Goal: Obtain resource: Download file/media

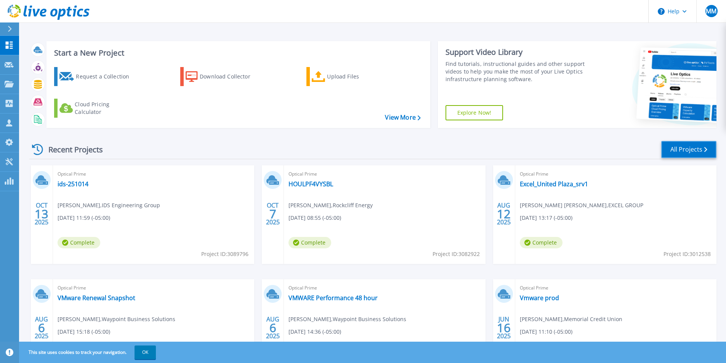
click at [680, 146] on link "All Projects" at bounding box center [688, 149] width 55 height 17
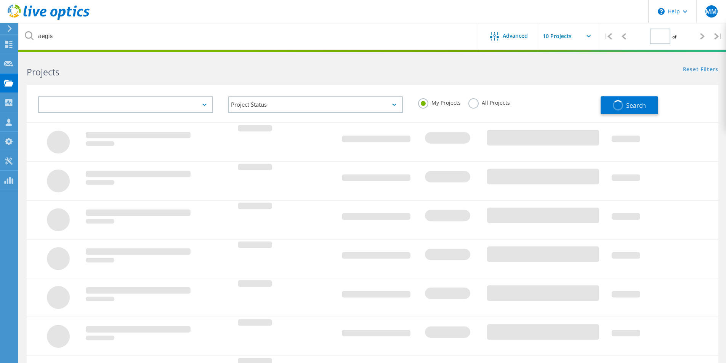
type input "1"
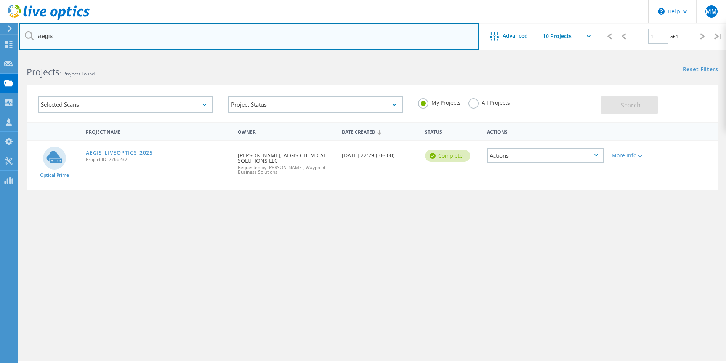
drag, startPoint x: 98, startPoint y: 39, endPoint x: 27, endPoint y: 39, distance: 71.2
click at [27, 39] on div "aegis" at bounding box center [248, 36] width 459 height 27
drag, startPoint x: 66, startPoint y: 35, endPoint x: 36, endPoint y: 36, distance: 30.1
click at [36, 36] on input "TBACU" at bounding box center [248, 36] width 459 height 27
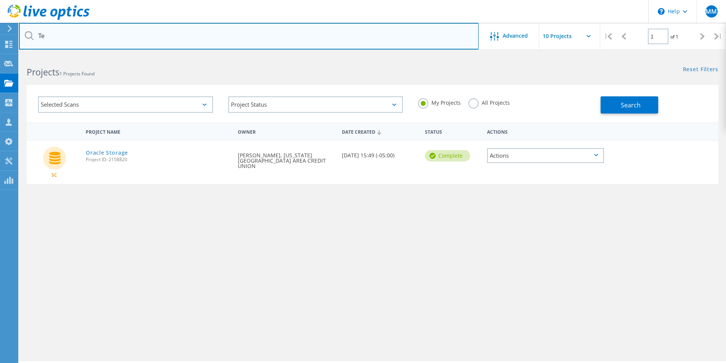
type input "T"
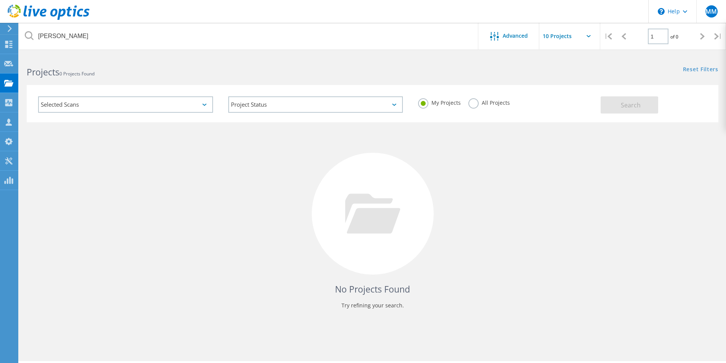
click at [472, 101] on label "All Projects" at bounding box center [489, 101] width 42 height 7
click at [0, 0] on input "All Projects" at bounding box center [0, 0] width 0 height 0
click at [424, 103] on label "My Projects" at bounding box center [439, 101] width 43 height 7
click at [0, 0] on input "My Projects" at bounding box center [0, 0] width 0 height 0
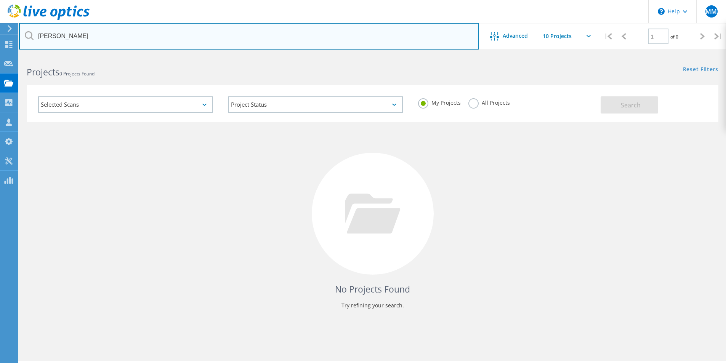
drag, startPoint x: 93, startPoint y: 37, endPoint x: 38, endPoint y: 43, distance: 55.2
click at [38, 43] on input "Jessie Aguilar" at bounding box center [248, 36] width 459 height 27
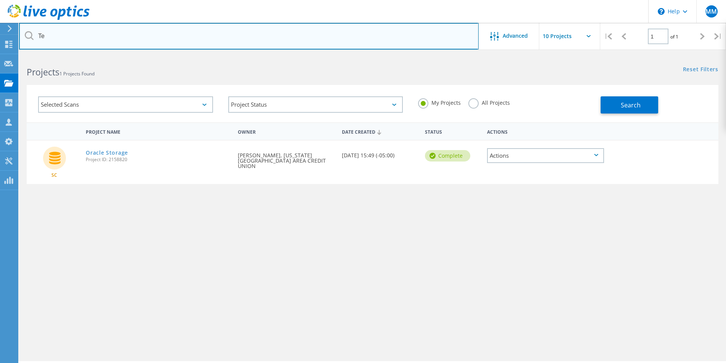
type input "T"
type input "Credit Union"
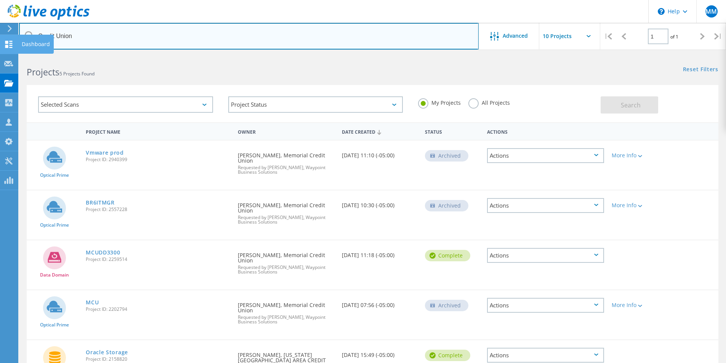
drag, startPoint x: 83, startPoint y: 36, endPoint x: 14, endPoint y: 43, distance: 69.3
click at [14, 55] on div "\n Help Explore Helpful Articles Contact Support MM Channel Partner Mark Martin…" at bounding box center [363, 234] width 726 height 359
drag, startPoint x: 111, startPoint y: 38, endPoint x: 34, endPoint y: 36, distance: 77.4
click at [34, 36] on input "Credit Union" at bounding box center [248, 36] width 459 height 27
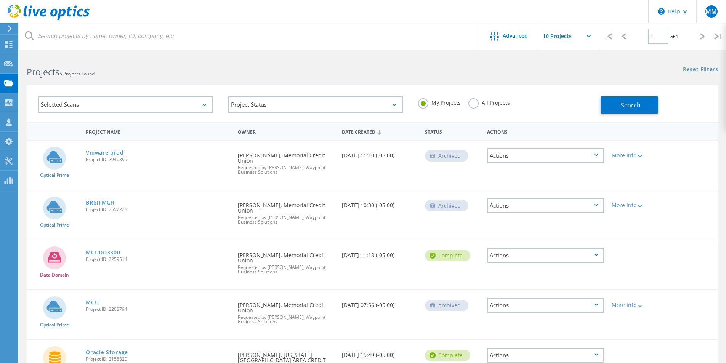
click at [5, 27] on div at bounding box center [8, 28] width 11 height 7
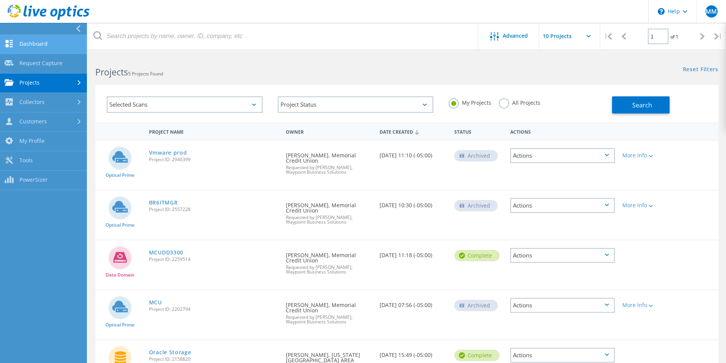
click at [24, 39] on link "Dashboard" at bounding box center [43, 44] width 87 height 19
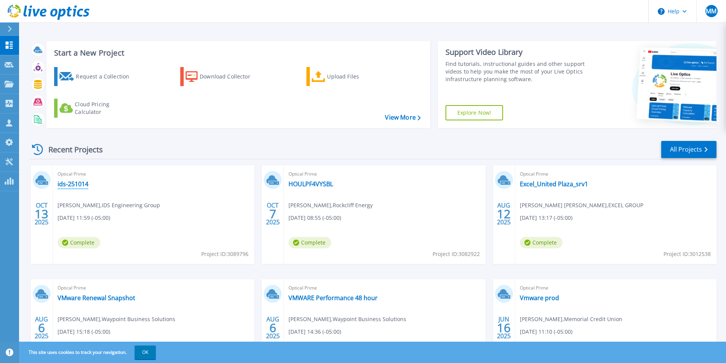
click at [71, 181] on link "ids-251014" at bounding box center [73, 184] width 31 height 8
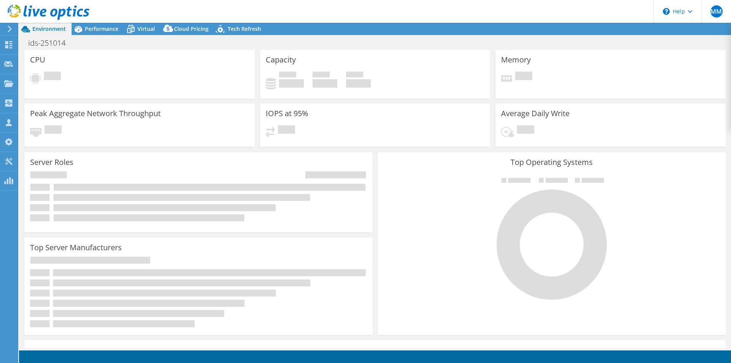
select select "USD"
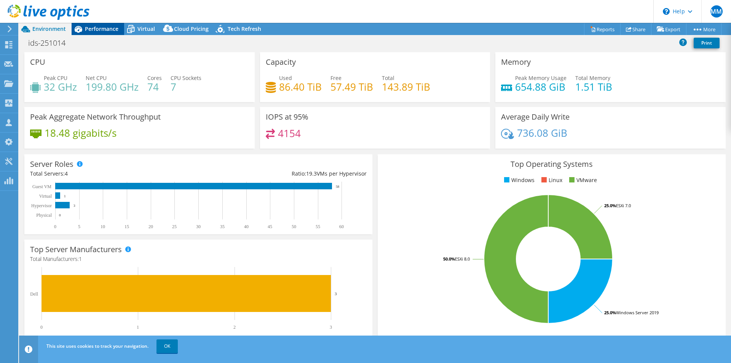
click at [107, 32] on span "Performance" at bounding box center [102, 28] width 34 height 7
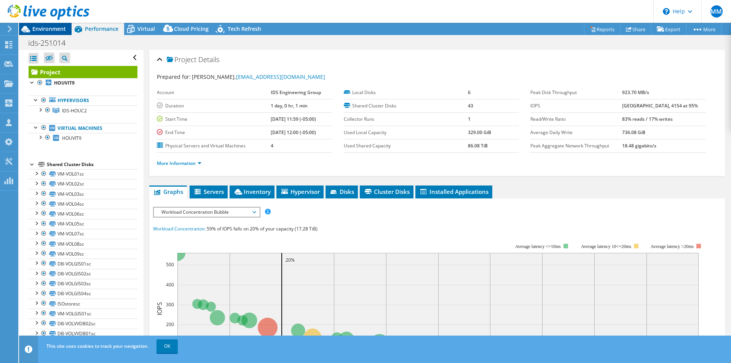
click at [61, 31] on span "Environment" at bounding box center [49, 28] width 34 height 7
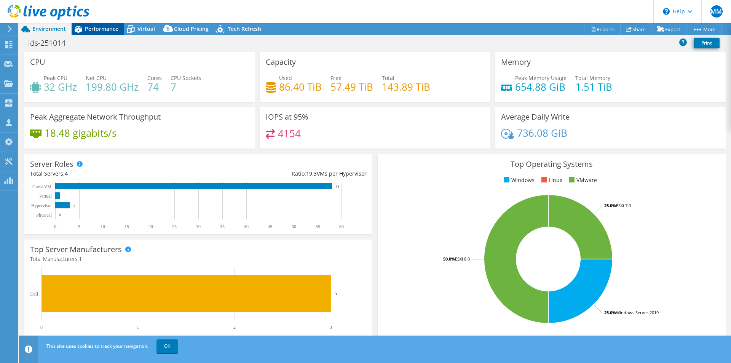
click at [93, 29] on span "Performance" at bounding box center [102, 28] width 34 height 7
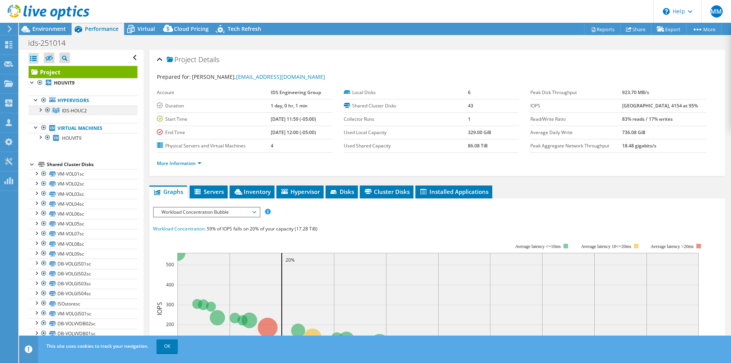
click at [41, 109] on div at bounding box center [40, 110] width 8 height 8
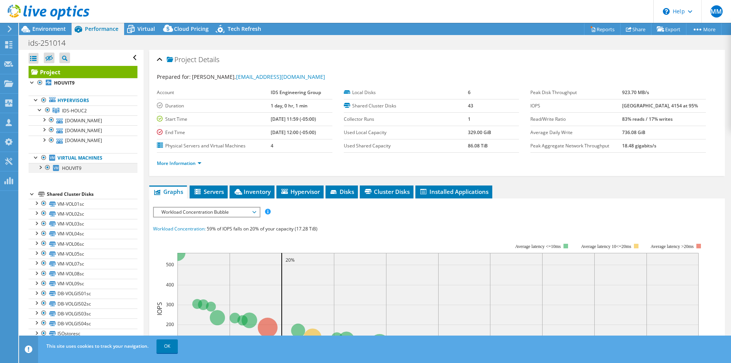
click at [39, 169] on div at bounding box center [40, 167] width 8 height 8
click at [10, 30] on use at bounding box center [10, 29] width 4 height 7
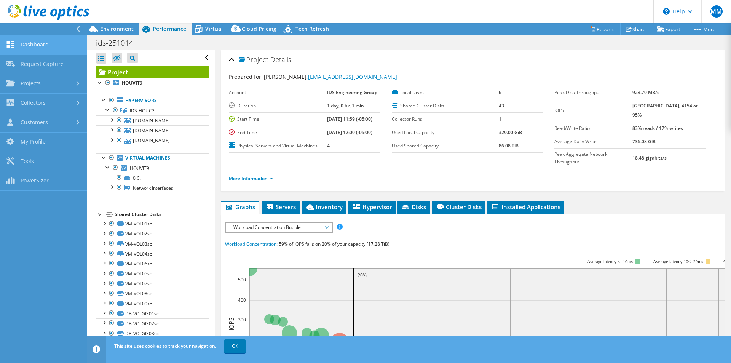
click at [41, 43] on link "Dashboard" at bounding box center [43, 44] width 87 height 19
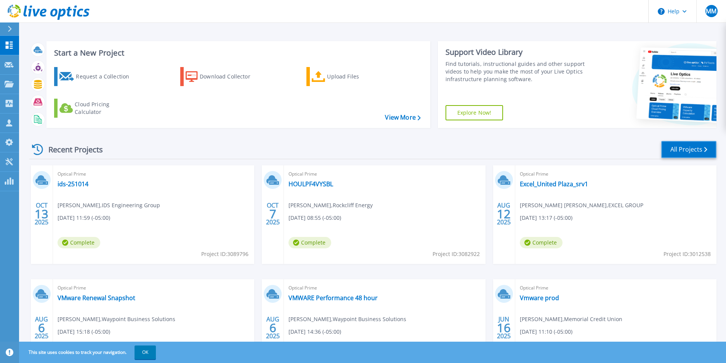
click at [683, 149] on link "All Projects" at bounding box center [688, 149] width 55 height 17
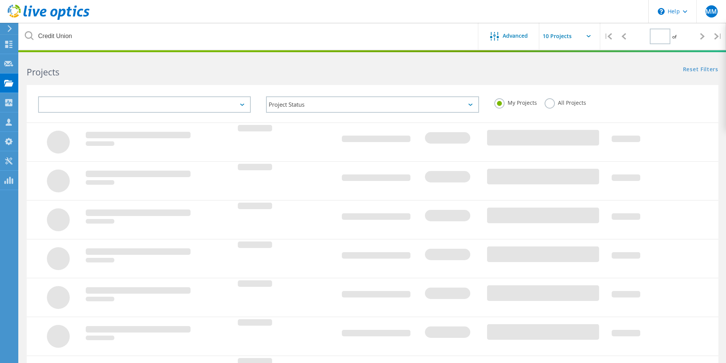
type input "1"
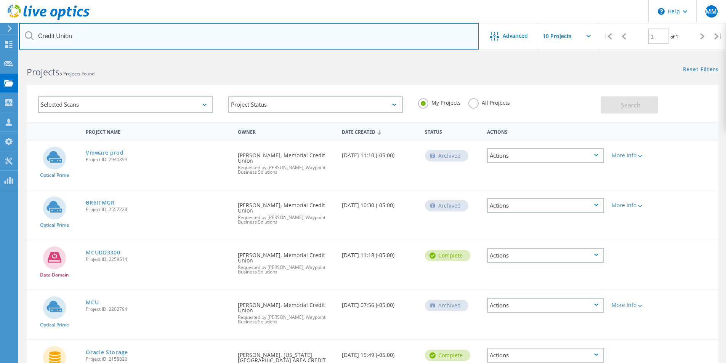
drag, startPoint x: 111, startPoint y: 38, endPoint x: 19, endPoint y: 38, distance: 92.2
click at [19, 38] on input "Credit Union" at bounding box center [248, 36] width 459 height 27
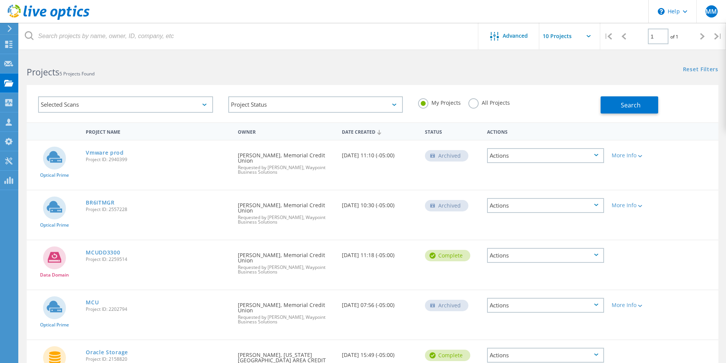
click at [432, 62] on div "Reset Filters Show Filters" at bounding box center [548, 62] width 353 height 14
click at [634, 103] on span "Search" at bounding box center [630, 105] width 20 height 8
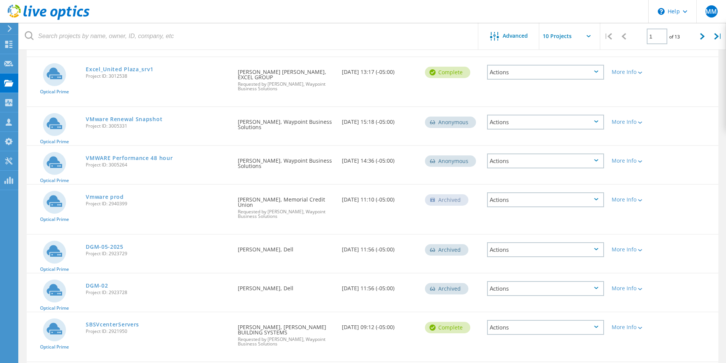
scroll to position [230, 0]
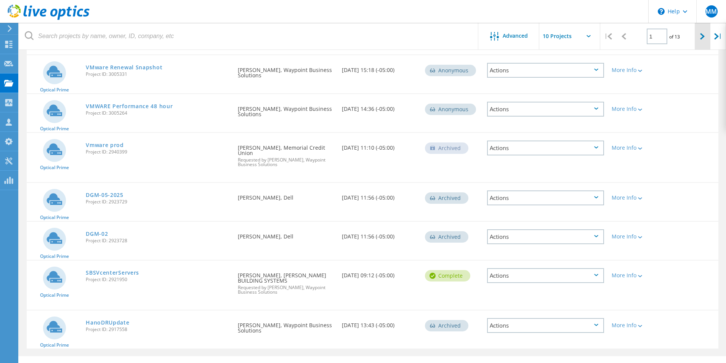
click at [702, 40] on div at bounding box center [702, 36] width 16 height 27
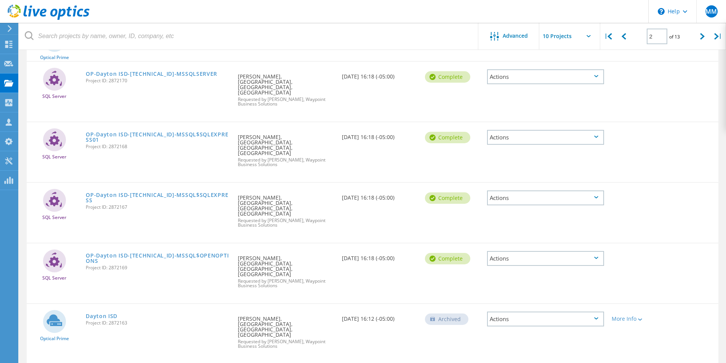
scroll to position [262, 0]
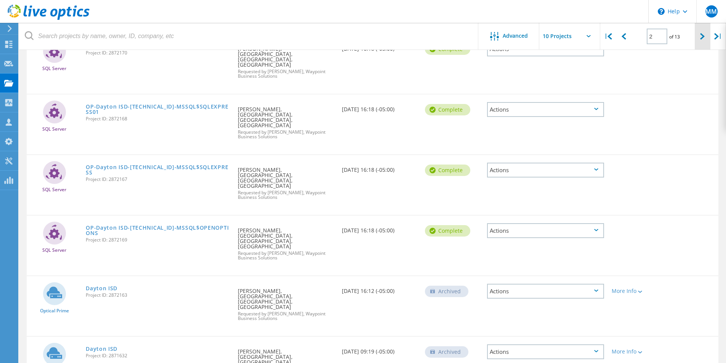
click at [699, 34] on div at bounding box center [702, 36] width 16 height 27
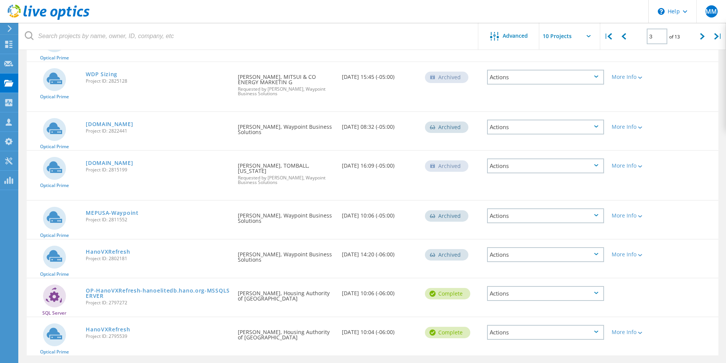
scroll to position [218, 0]
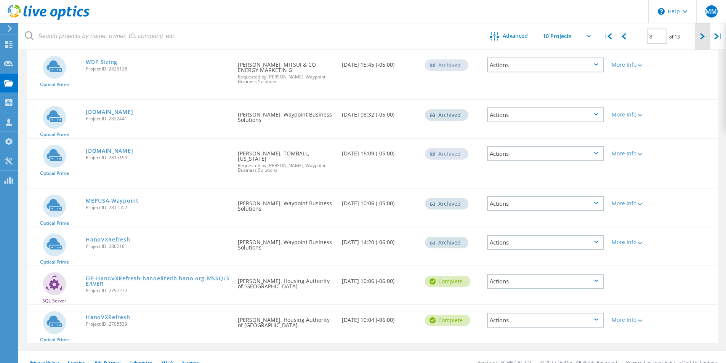
click at [701, 33] on icon at bounding box center [702, 36] width 5 height 6
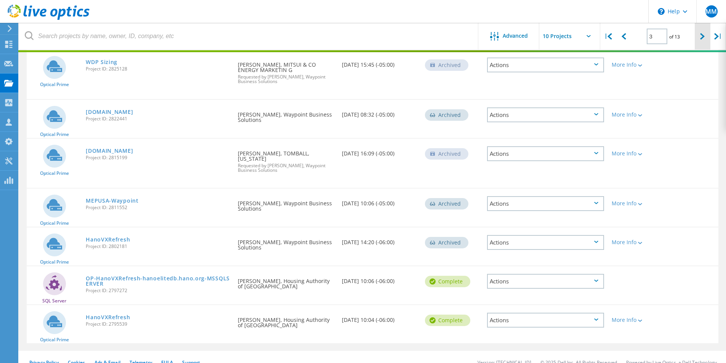
type input "4"
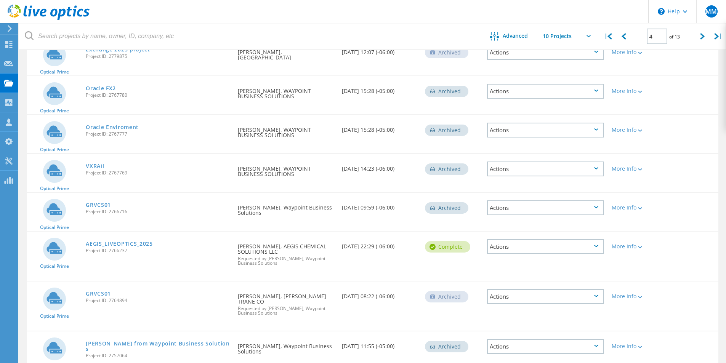
scroll to position [130, 0]
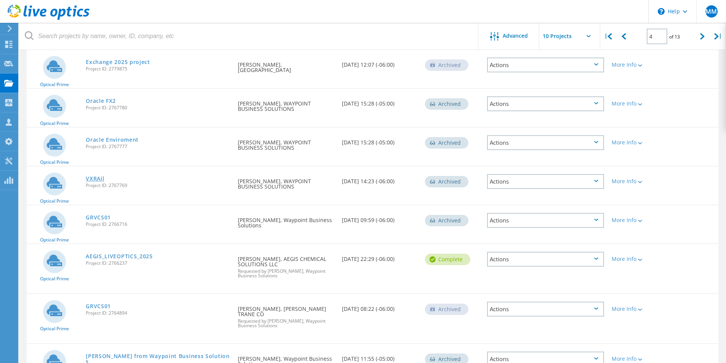
click at [94, 179] on link "VXRAil" at bounding box center [95, 178] width 18 height 5
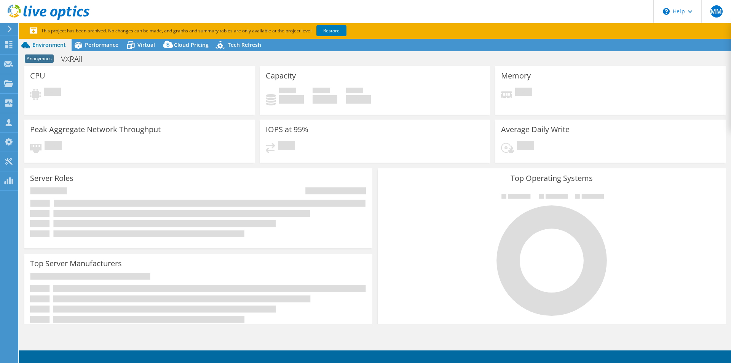
select select "USD"
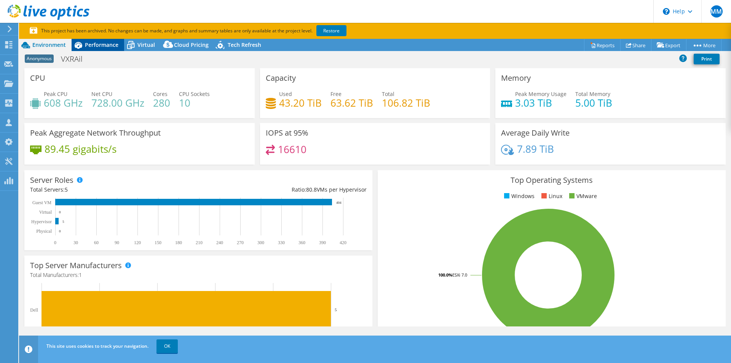
click at [110, 46] on span "Performance" at bounding box center [102, 44] width 34 height 7
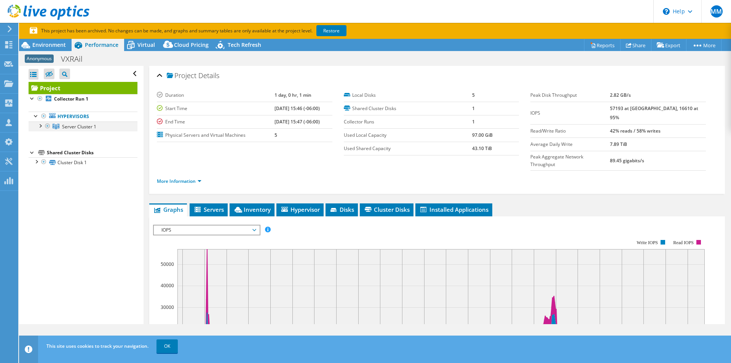
click at [39, 125] on div at bounding box center [40, 126] width 8 height 8
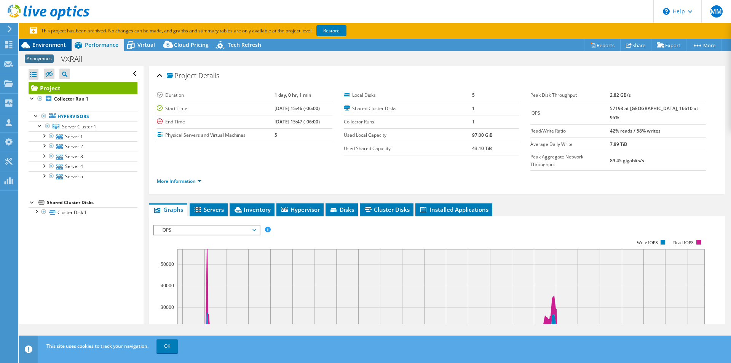
click at [53, 42] on span "Environment" at bounding box center [49, 44] width 34 height 7
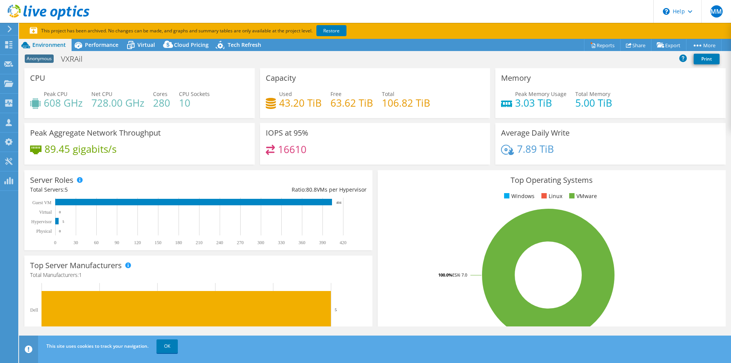
click at [9, 29] on icon at bounding box center [10, 29] width 6 height 7
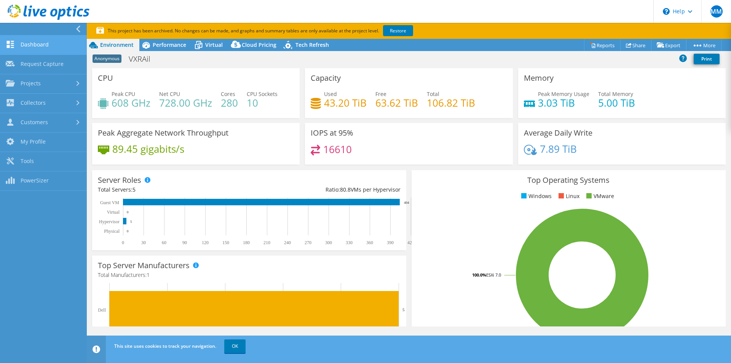
click at [34, 45] on link "Dashboard" at bounding box center [43, 44] width 87 height 19
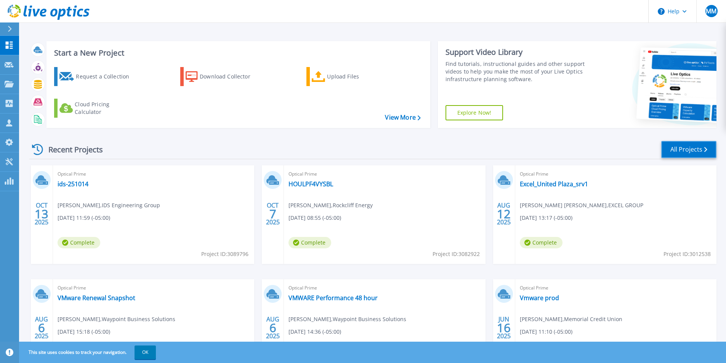
click at [679, 148] on link "All Projects" at bounding box center [688, 149] width 55 height 17
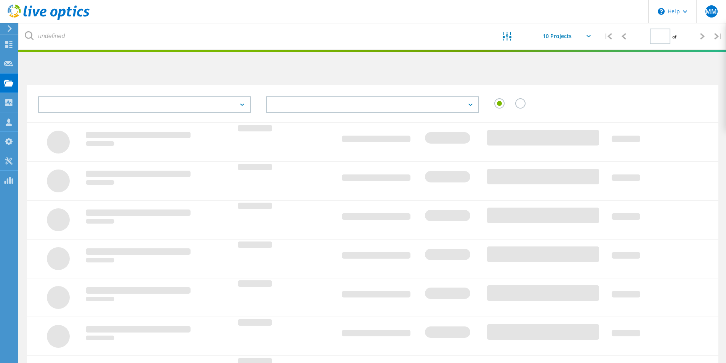
type input "4"
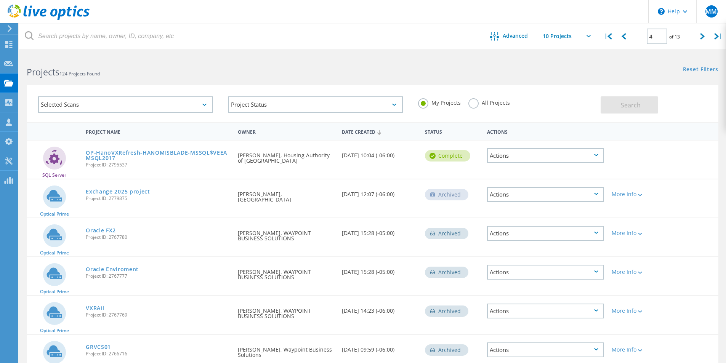
scroll to position [89, 0]
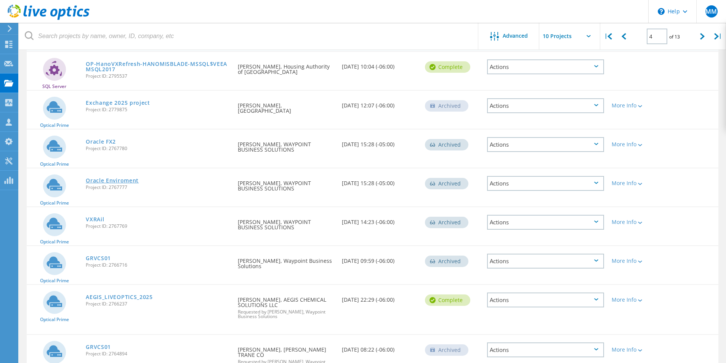
click at [112, 179] on link "Oracle Enviroment" at bounding box center [112, 180] width 53 height 5
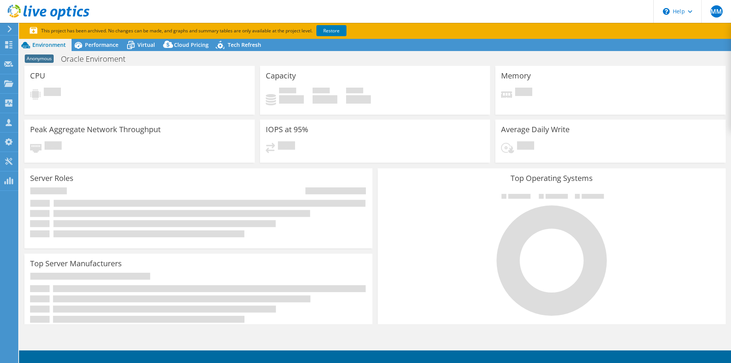
select select "USD"
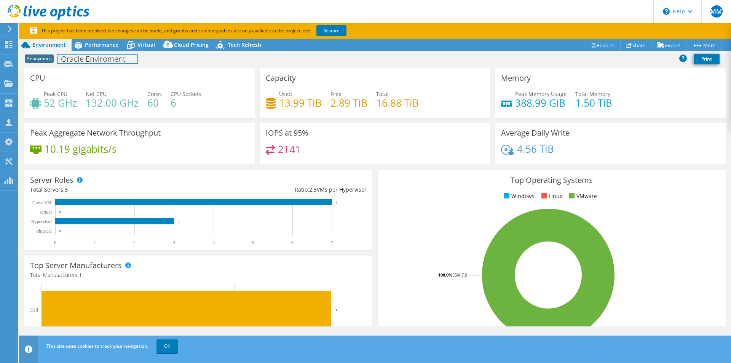
click at [107, 51] on div "Anonymous Oracle Enviroment Print" at bounding box center [375, 59] width 712 height 17
click at [106, 45] on span "Performance" at bounding box center [102, 44] width 34 height 7
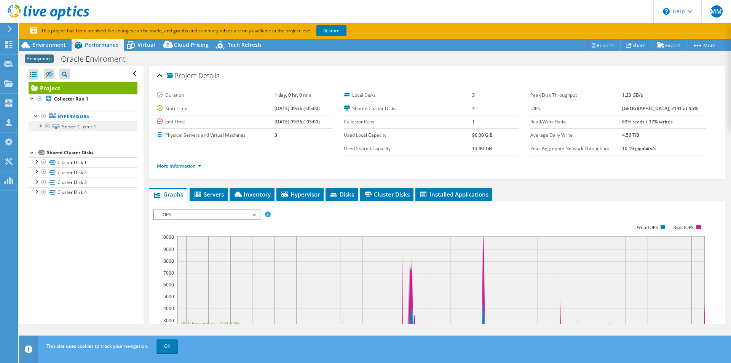
click at [43, 124] on div at bounding box center [40, 126] width 8 height 8
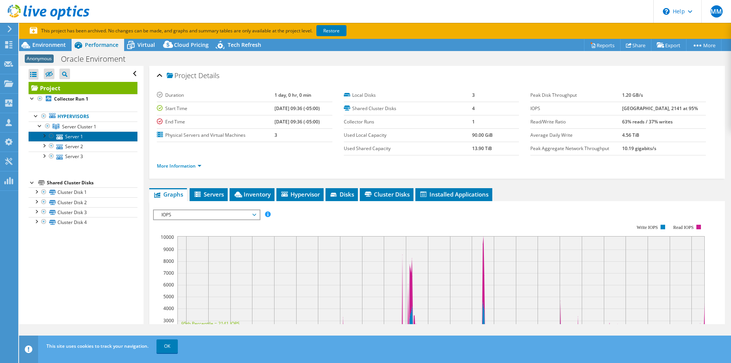
click at [72, 139] on link "Server 1" at bounding box center [83, 136] width 109 height 10
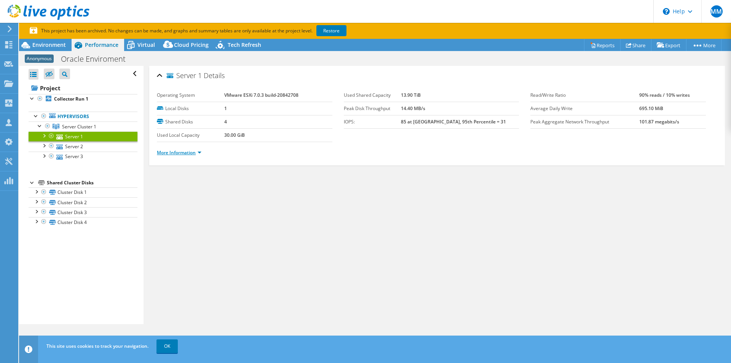
click at [191, 154] on link "More Information" at bounding box center [179, 152] width 45 height 6
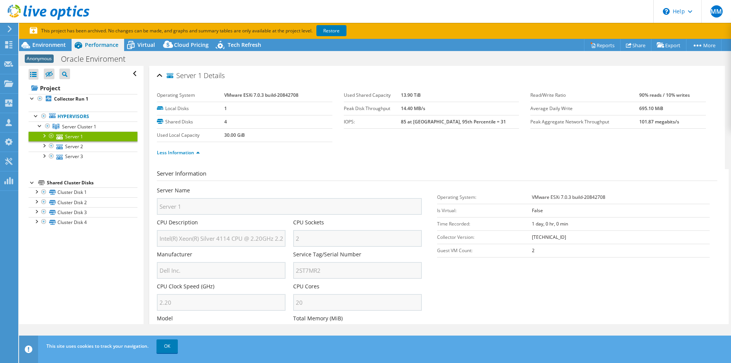
scroll to position [89, 0]
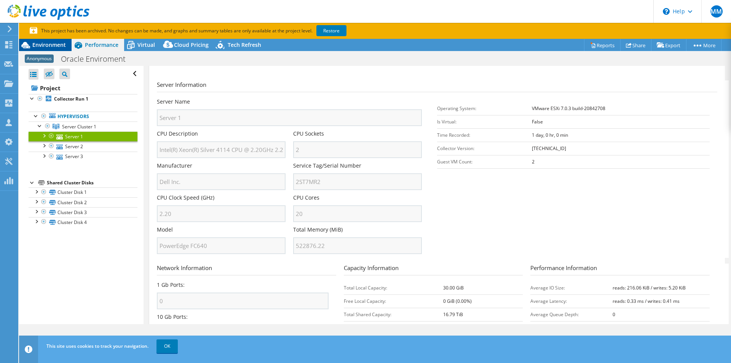
click at [61, 46] on span "Environment" at bounding box center [49, 44] width 34 height 7
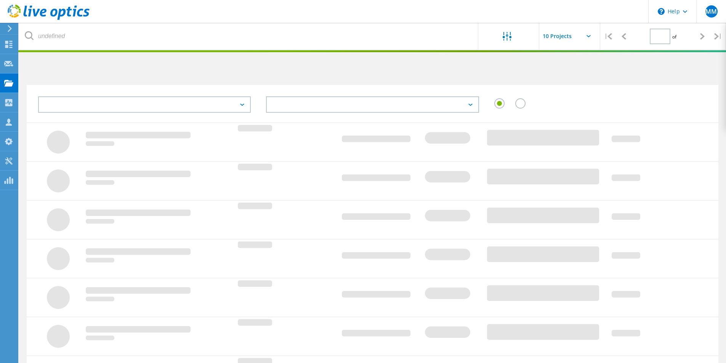
type input "4"
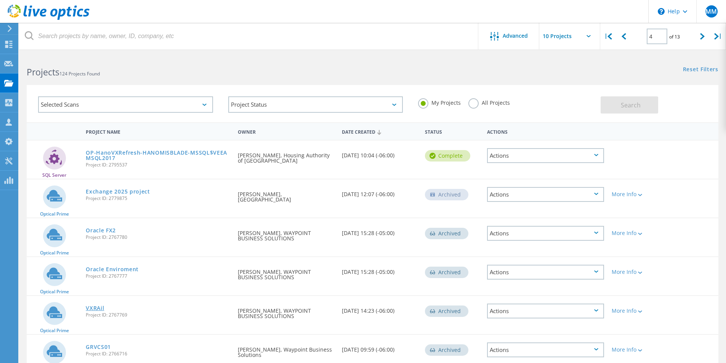
click at [94, 308] on link "VXRAil" at bounding box center [95, 307] width 18 height 5
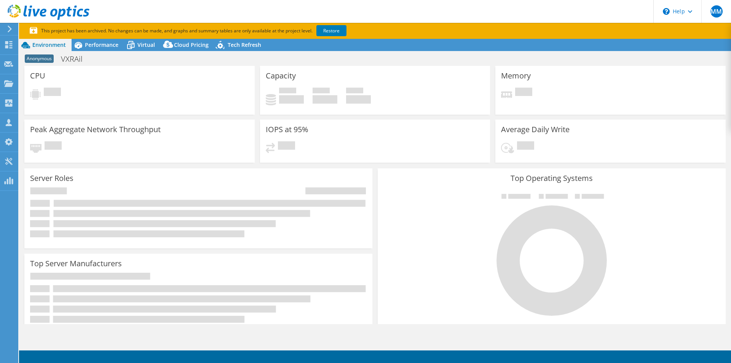
select select "USD"
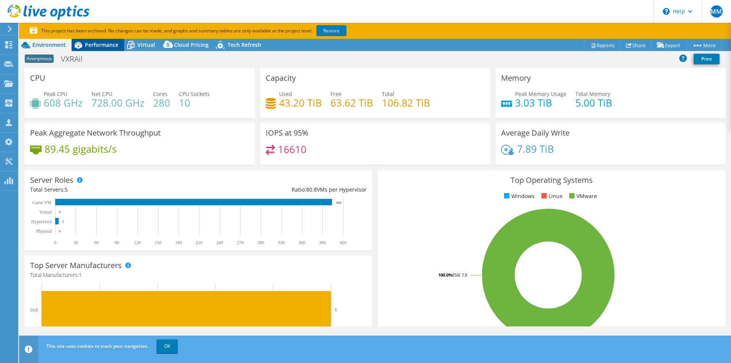
click at [98, 42] on span "Performance" at bounding box center [102, 44] width 34 height 7
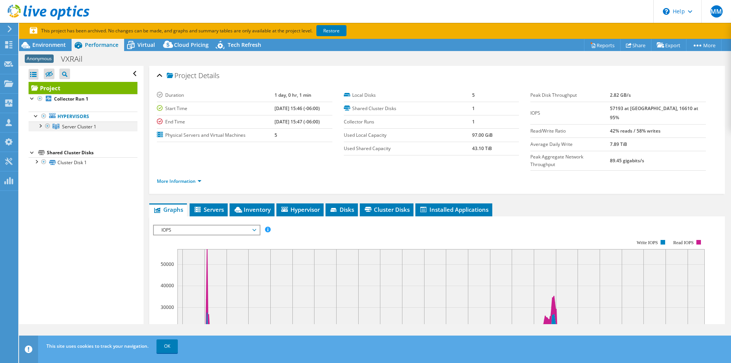
click at [40, 126] on div at bounding box center [40, 126] width 8 height 8
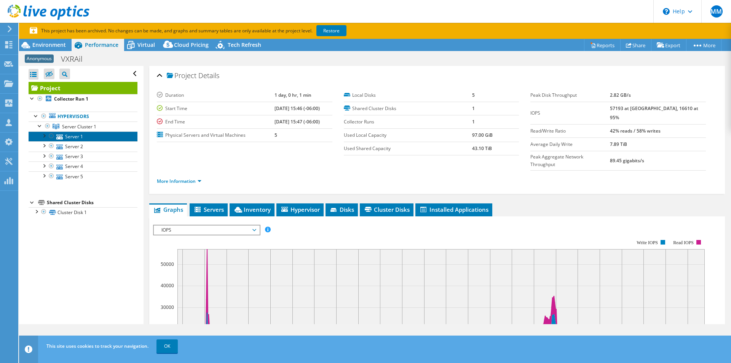
click at [75, 138] on link "Server 1" at bounding box center [83, 136] width 109 height 10
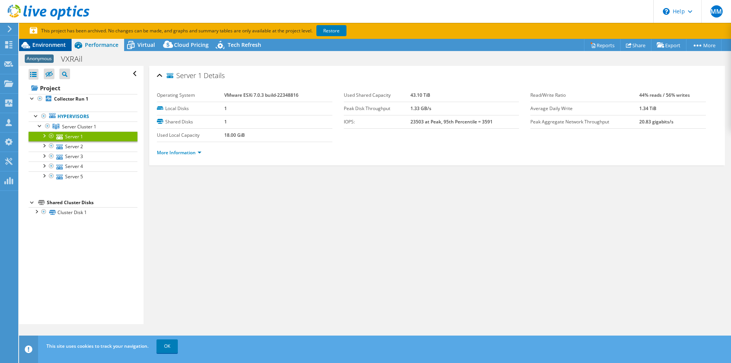
click at [53, 45] on span "Environment" at bounding box center [49, 44] width 34 height 7
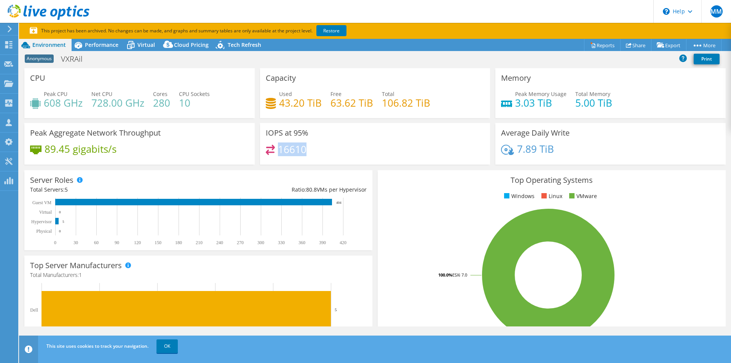
drag, startPoint x: 278, startPoint y: 149, endPoint x: 309, endPoint y: 151, distance: 31.3
click at [309, 151] on div "16610" at bounding box center [375, 153] width 219 height 16
click at [98, 48] on span "Performance" at bounding box center [102, 44] width 34 height 7
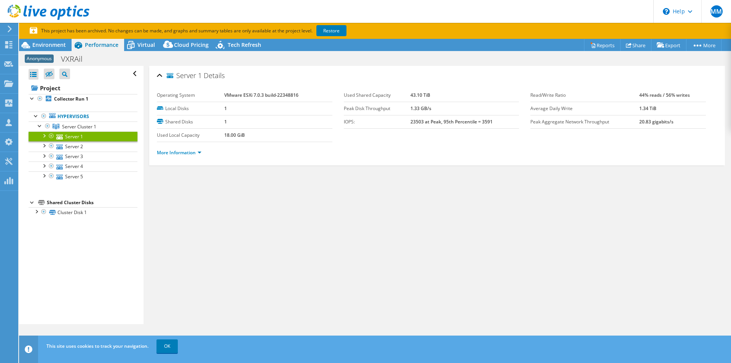
click at [43, 134] on div at bounding box center [44, 135] width 8 height 8
click at [187, 152] on link "More Information" at bounding box center [179, 152] width 45 height 6
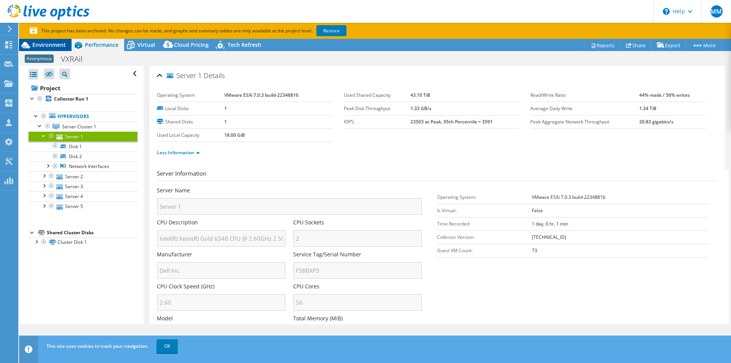
click at [41, 39] on div "Environment" at bounding box center [45, 45] width 53 height 12
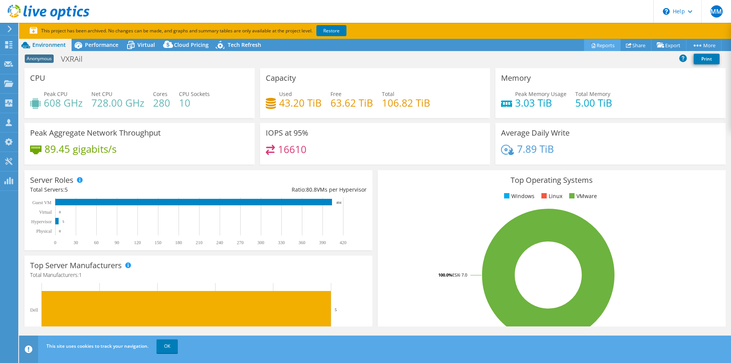
click at [600, 44] on link "Reports" at bounding box center [602, 45] width 37 height 12
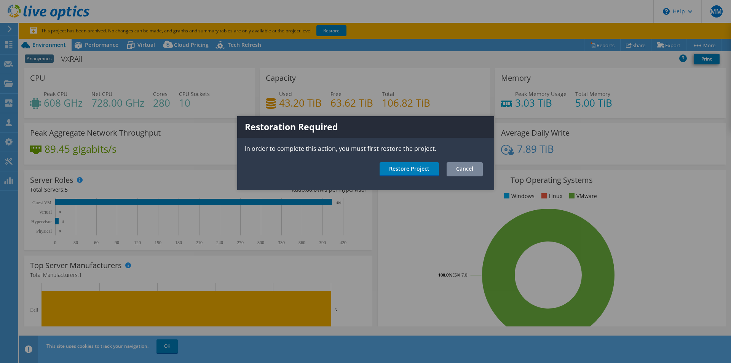
click at [466, 169] on link "Cancel" at bounding box center [465, 169] width 36 height 14
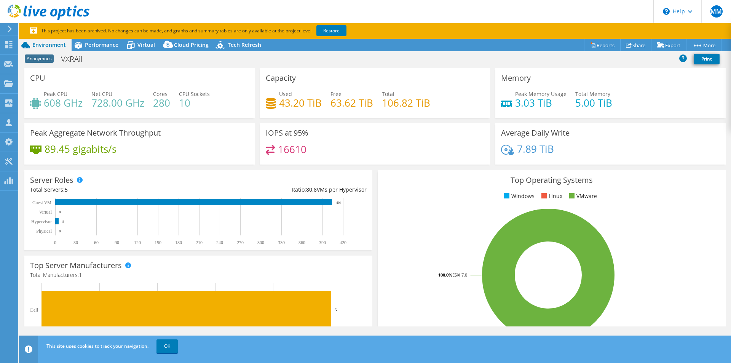
click at [10, 30] on use at bounding box center [10, 29] width 4 height 7
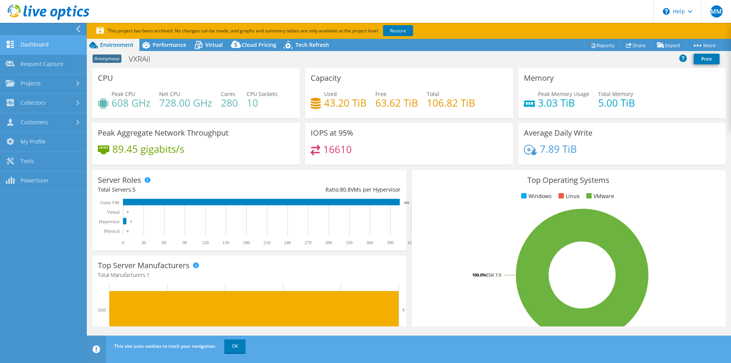
click at [16, 45] on link "Dashboard" at bounding box center [43, 44] width 87 height 19
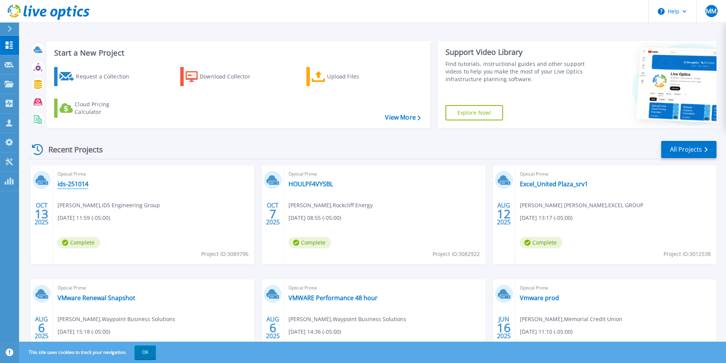
click at [80, 185] on link "ids-251014" at bounding box center [73, 184] width 31 height 8
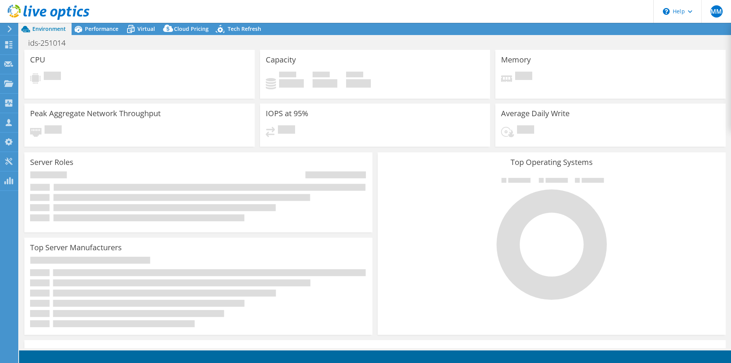
select select "USD"
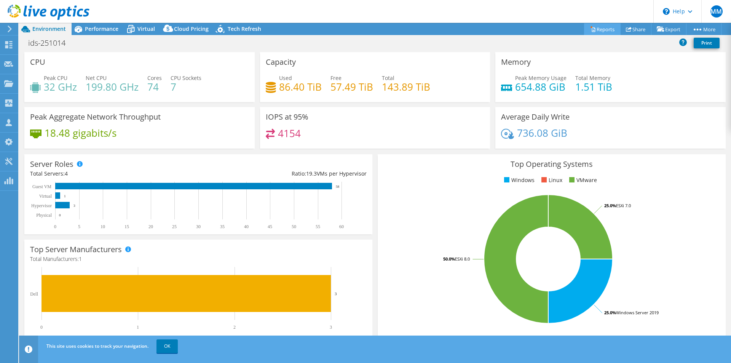
click at [597, 31] on link "Reports" at bounding box center [602, 29] width 37 height 12
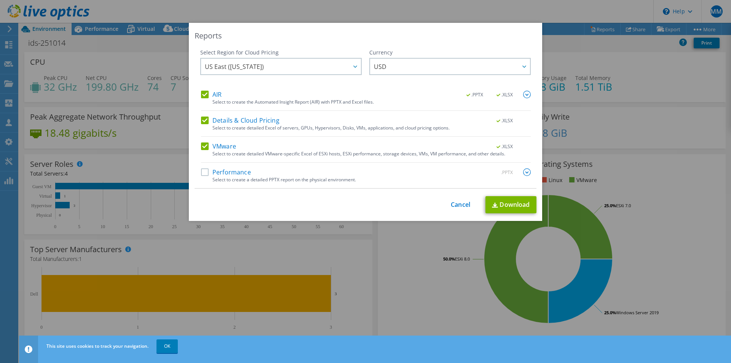
click at [201, 173] on label "Performance" at bounding box center [226, 172] width 50 height 8
click at [0, 0] on input "Performance" at bounding box center [0, 0] width 0 height 0
click at [524, 170] on img at bounding box center [527, 172] width 8 height 8
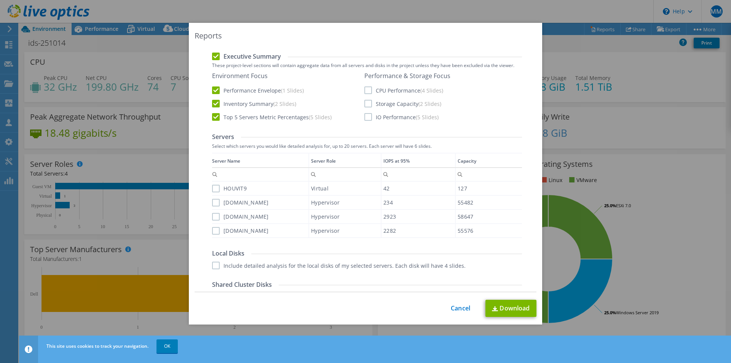
scroll to position [89, 0]
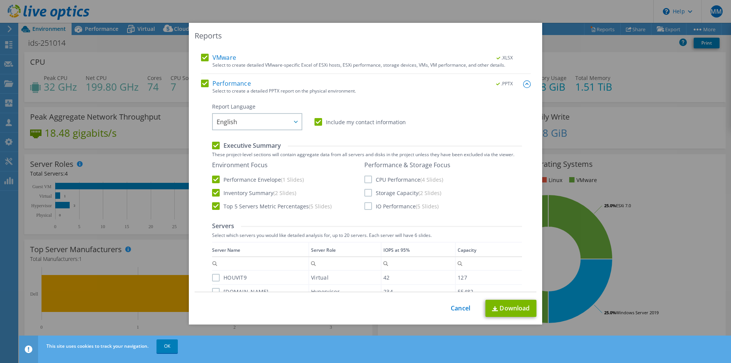
click at [365, 177] on label "CPU Performance (4 Slides)" at bounding box center [404, 180] width 79 height 8
click at [0, 0] on input "CPU Performance (4 Slides)" at bounding box center [0, 0] width 0 height 0
click at [366, 197] on div "Performance & Storage Focus CPU Performance (4 Slides) Storage Capacity (2 Slid…" at bounding box center [408, 185] width 86 height 49
click at [365, 192] on label "Storage Capacity (2 Slides)" at bounding box center [403, 193] width 77 height 8
click at [0, 0] on input "Storage Capacity (2 Slides)" at bounding box center [0, 0] width 0 height 0
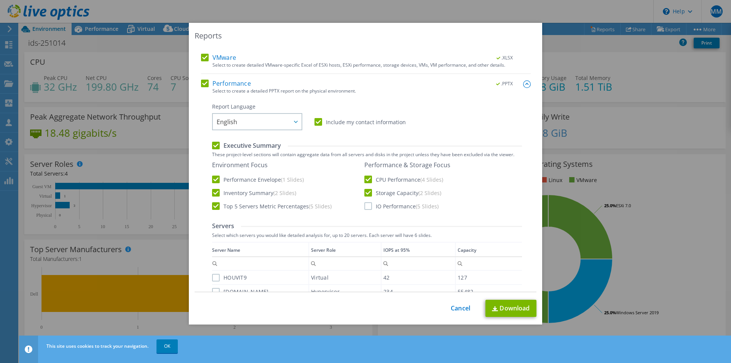
click at [365, 209] on label "IO Performance (5 Slides)" at bounding box center [402, 206] width 74 height 8
click at [0, 0] on input "IO Performance (5 Slides)" at bounding box center [0, 0] width 0 height 0
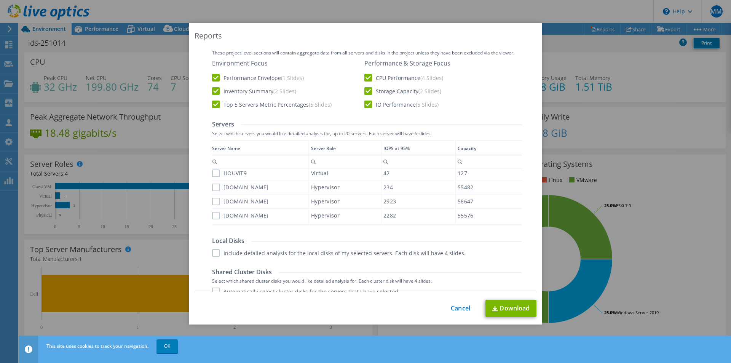
scroll to position [178, 0]
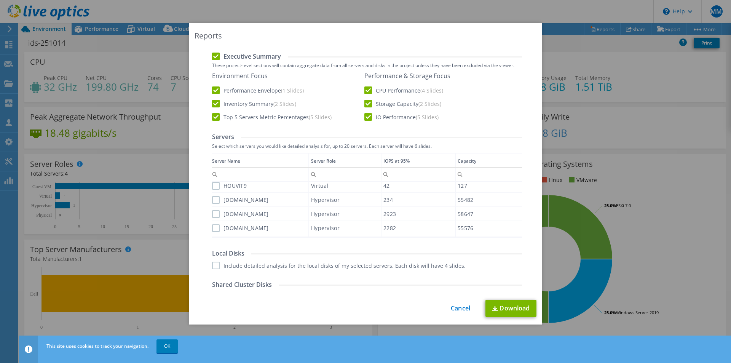
click at [213, 186] on label "HOUVIT9" at bounding box center [229, 186] width 35 height 8
click at [0, 0] on input "HOUVIT9" at bounding box center [0, 0] width 0 height 0
click at [213, 200] on label "houvs7.idseg.com" at bounding box center [240, 200] width 57 height 8
click at [0, 0] on input "houvs7.idseg.com" at bounding box center [0, 0] width 0 height 0
drag, startPoint x: 213, startPoint y: 210, endPoint x: 214, endPoint y: 217, distance: 7.7
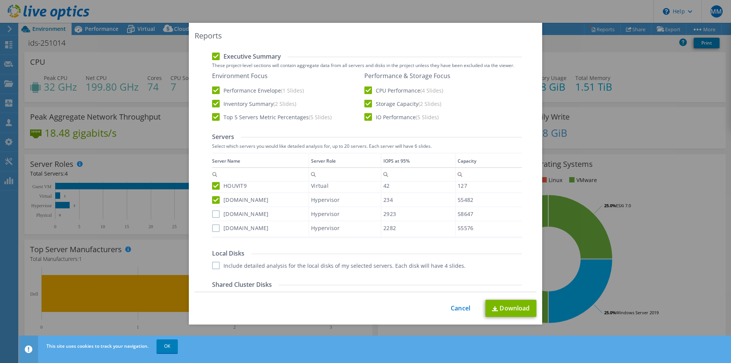
click at [213, 212] on label "houvs5.idseg.com" at bounding box center [240, 214] width 57 height 8
click at [0, 0] on input "houvs5.idseg.com" at bounding box center [0, 0] width 0 height 0
click at [213, 229] on label "houvs6.idseg.com" at bounding box center [240, 228] width 57 height 8
click at [0, 0] on input "houvs6.idseg.com" at bounding box center [0, 0] width 0 height 0
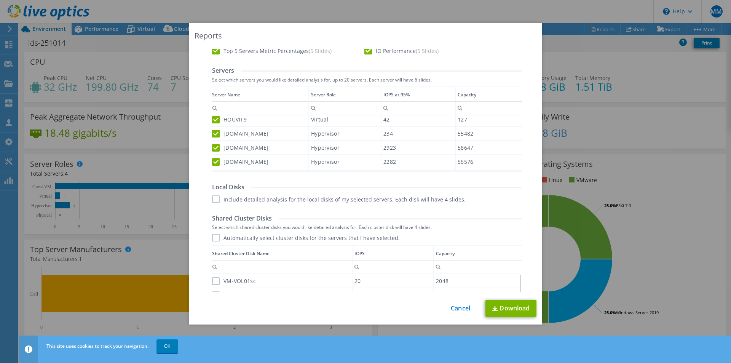
scroll to position [267, 0]
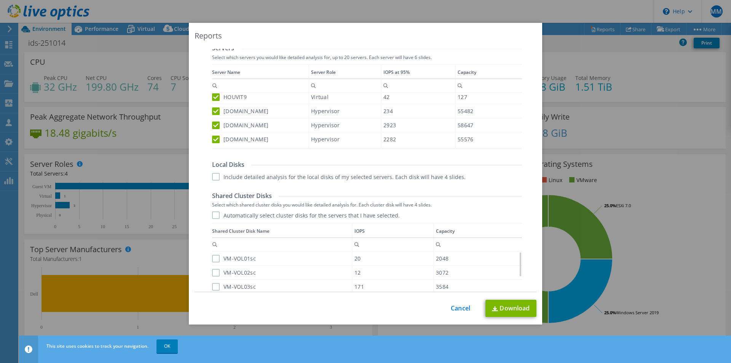
click at [212, 176] on label "Include detailed analysis for the local disks of my selected servers. Each disk…" at bounding box center [339, 177] width 254 height 8
click at [0, 0] on input "Include detailed analysis for the local disks of my selected servers. Each disk…" at bounding box center [0, 0] width 0 height 0
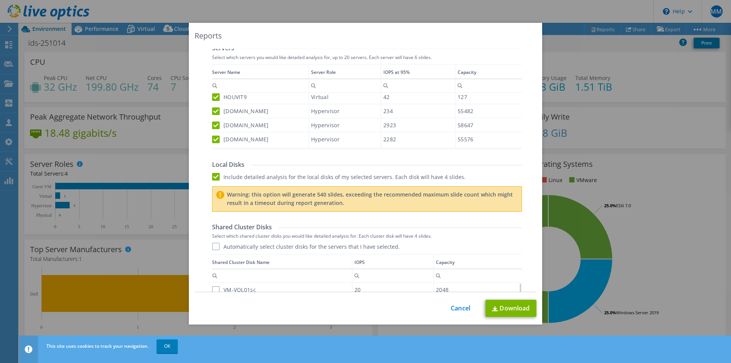
click at [214, 174] on label "Include detailed analysis for the local disks of my selected servers. Each disk…" at bounding box center [339, 177] width 254 height 8
click at [0, 0] on input "Include detailed analysis for the local disks of my selected servers. Each disk…" at bounding box center [0, 0] width 0 height 0
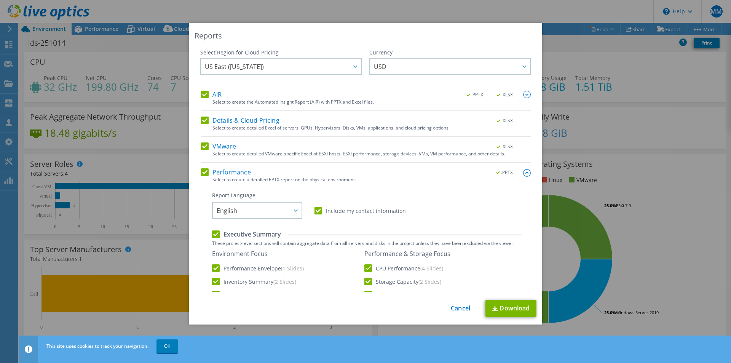
scroll to position [419, 0]
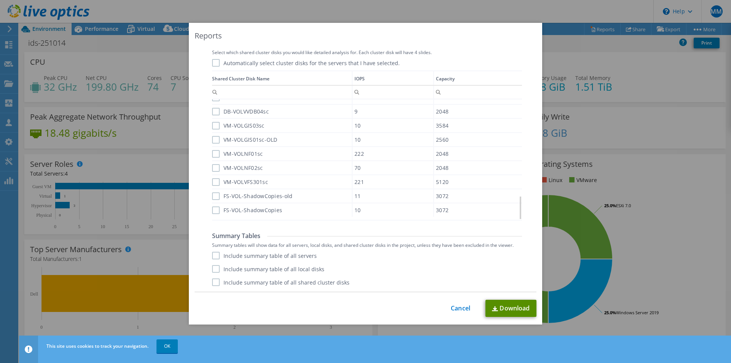
click at [514, 310] on link "Download" at bounding box center [511, 308] width 51 height 17
click at [457, 307] on link "Cancel" at bounding box center [460, 308] width 19 height 7
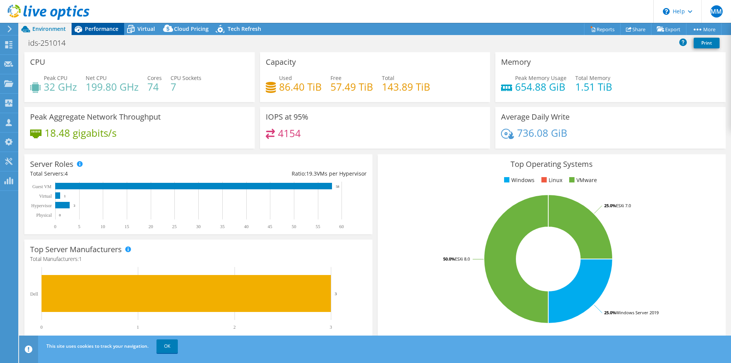
click at [104, 26] on span "Performance" at bounding box center [102, 28] width 34 height 7
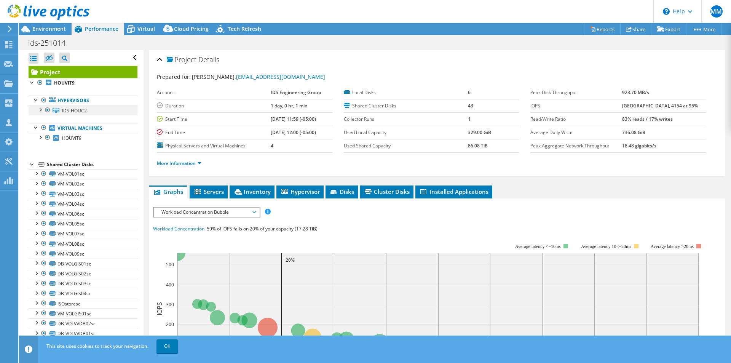
click at [41, 111] on div at bounding box center [40, 110] width 8 height 8
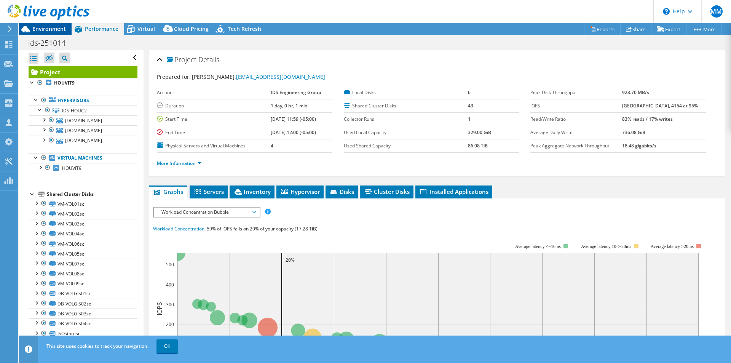
click at [48, 28] on span "Environment" at bounding box center [49, 28] width 34 height 7
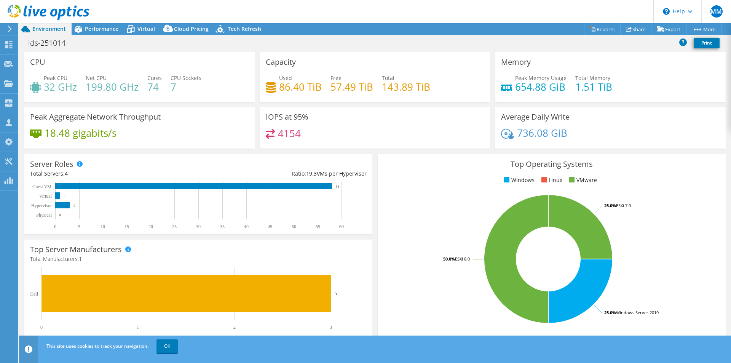
click at [10, 28] on icon at bounding box center [10, 29] width 6 height 7
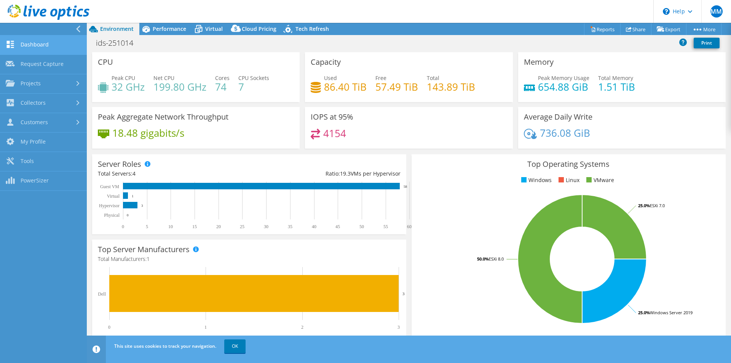
click at [38, 47] on link "Dashboard" at bounding box center [43, 44] width 87 height 19
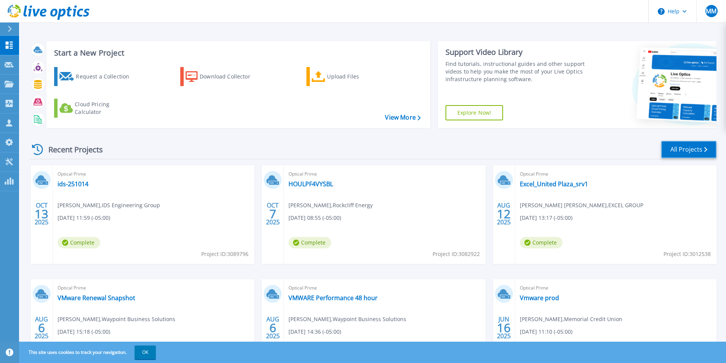
click at [699, 156] on link "All Projects" at bounding box center [688, 149] width 55 height 17
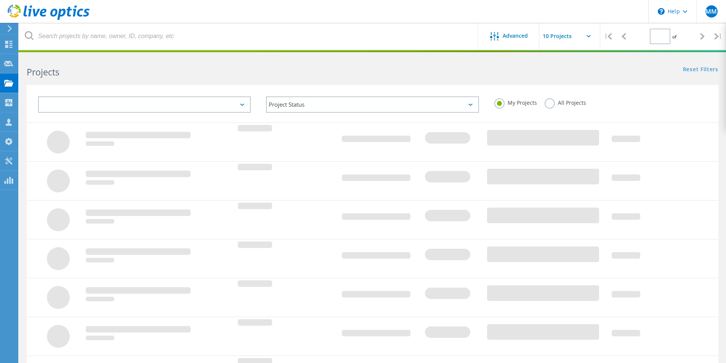
type input "4"
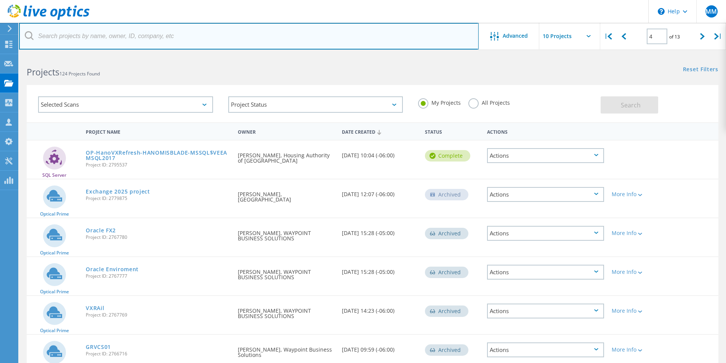
click at [120, 45] on input "text" at bounding box center [248, 36] width 459 height 27
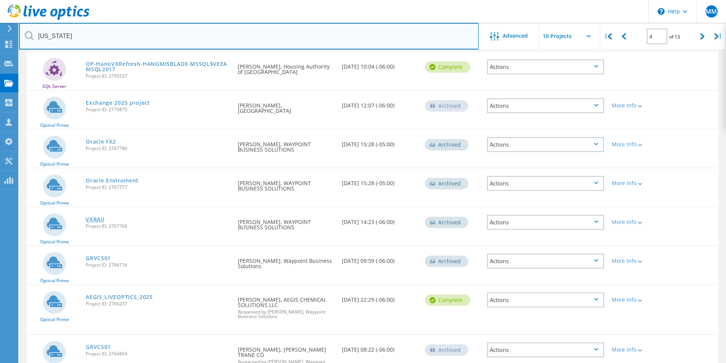
type input "[US_STATE]"
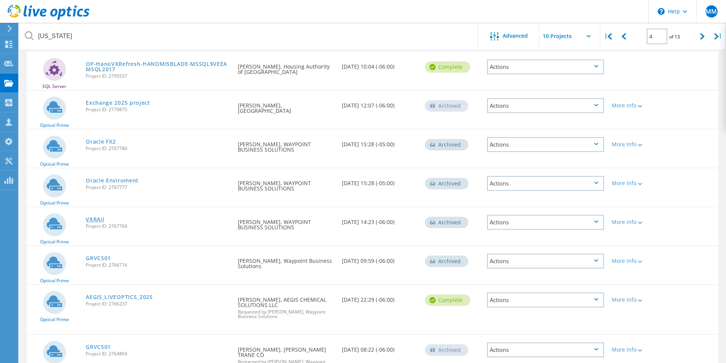
click at [91, 218] on link "VXRAil" at bounding box center [95, 219] width 18 height 5
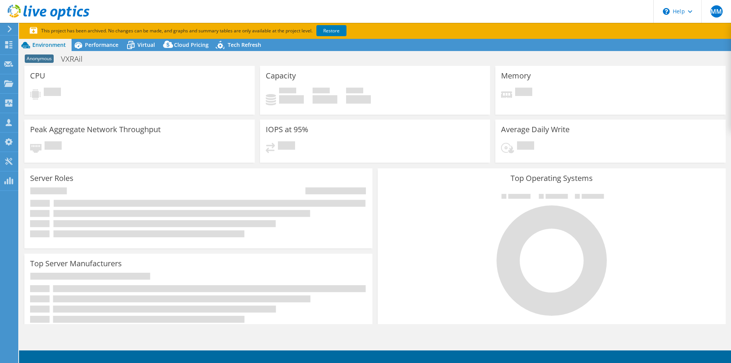
select select "USD"
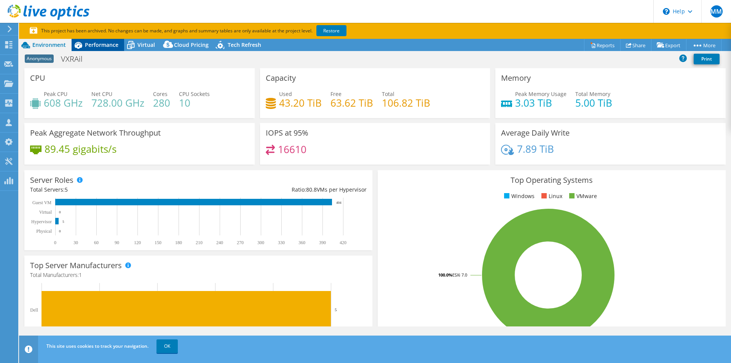
click at [96, 44] on span "Performance" at bounding box center [102, 44] width 34 height 7
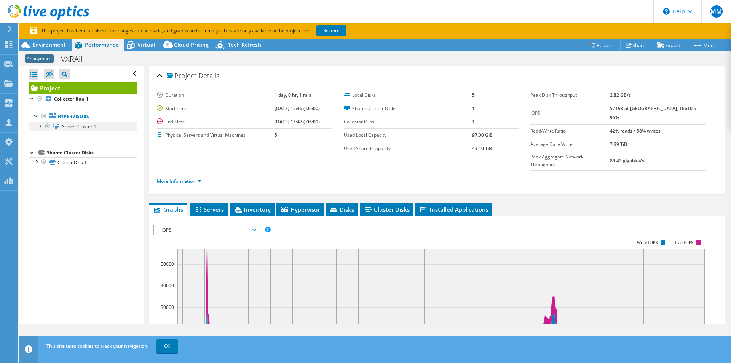
click at [40, 125] on div at bounding box center [40, 126] width 8 height 8
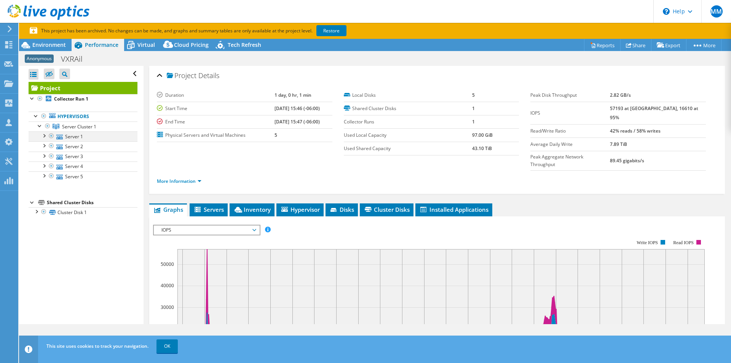
click at [44, 134] on div at bounding box center [44, 135] width 8 height 8
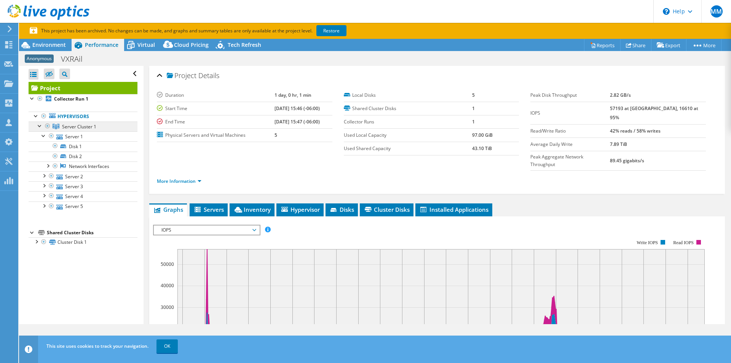
click at [78, 127] on span "Server Cluster 1" at bounding box center [79, 126] width 34 height 6
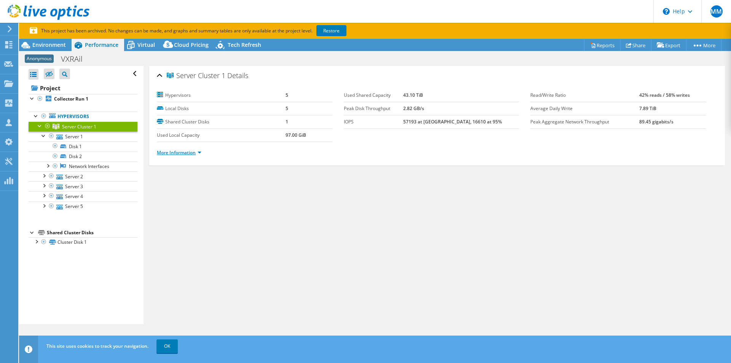
click at [179, 152] on link "More Information" at bounding box center [179, 152] width 45 height 6
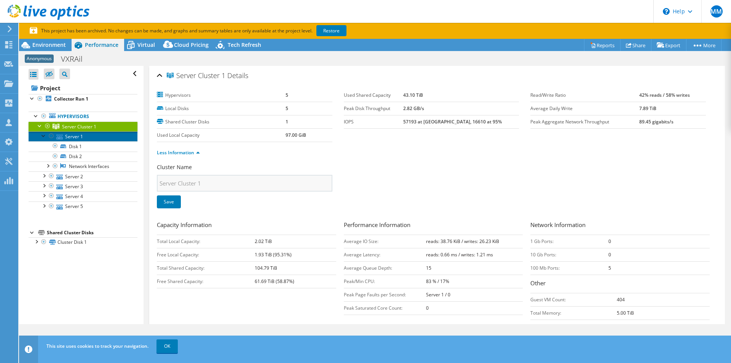
click at [74, 136] on link "Server 1" at bounding box center [83, 136] width 109 height 10
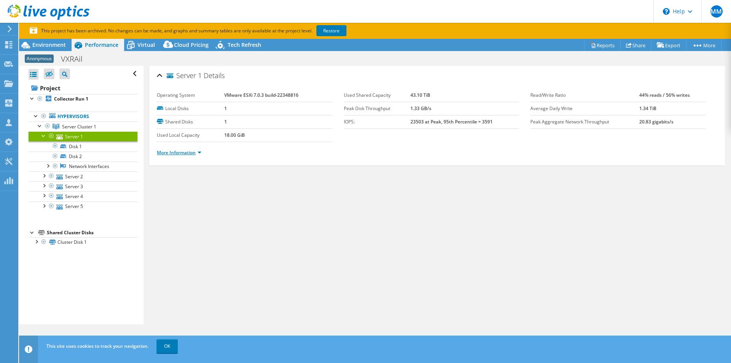
click at [187, 149] on link "More Information" at bounding box center [179, 152] width 45 height 6
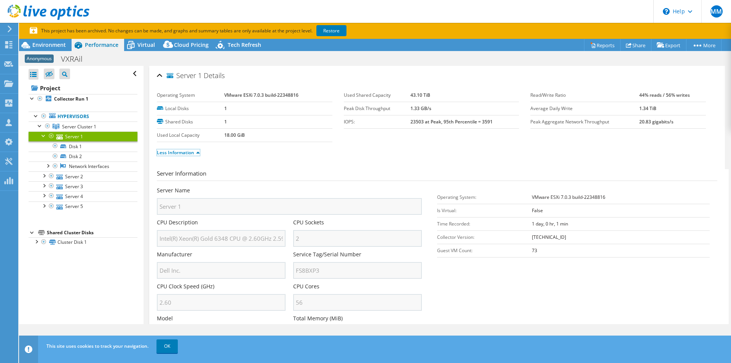
scroll to position [166, 0]
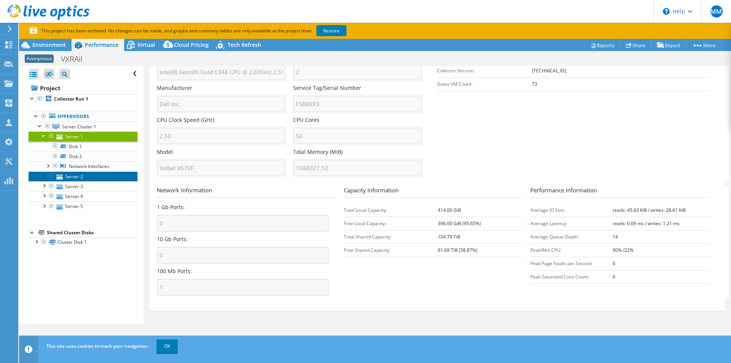
click at [75, 176] on link "Server 2" at bounding box center [83, 176] width 109 height 10
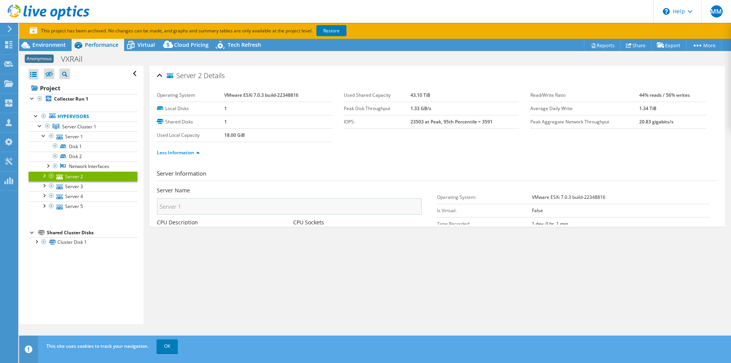
scroll to position [0, 0]
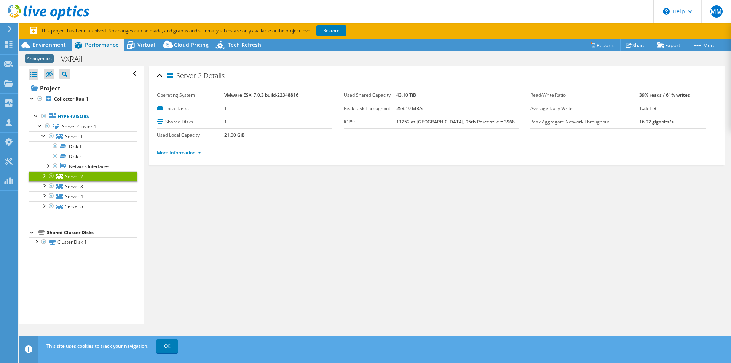
click at [191, 151] on link "More Information" at bounding box center [179, 152] width 45 height 6
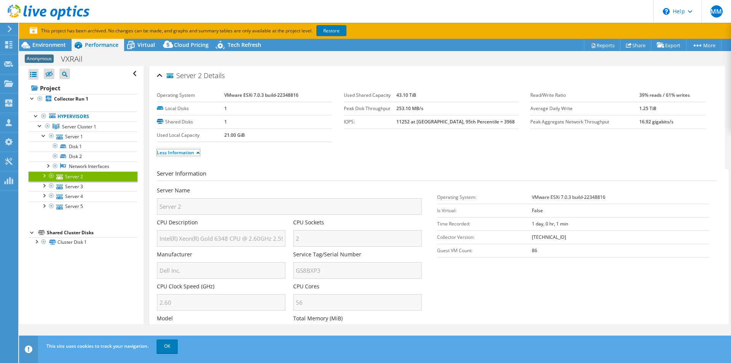
scroll to position [89, 0]
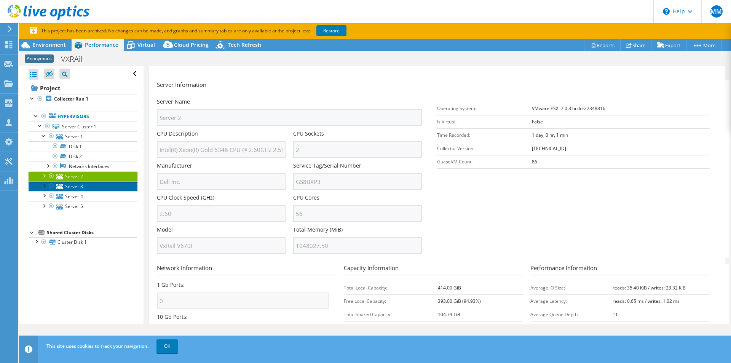
click at [74, 187] on link "Server 3" at bounding box center [83, 186] width 109 height 10
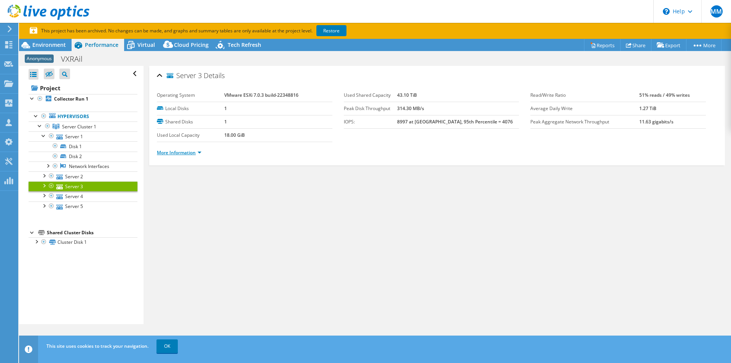
click at [185, 150] on link "More Information" at bounding box center [179, 152] width 45 height 6
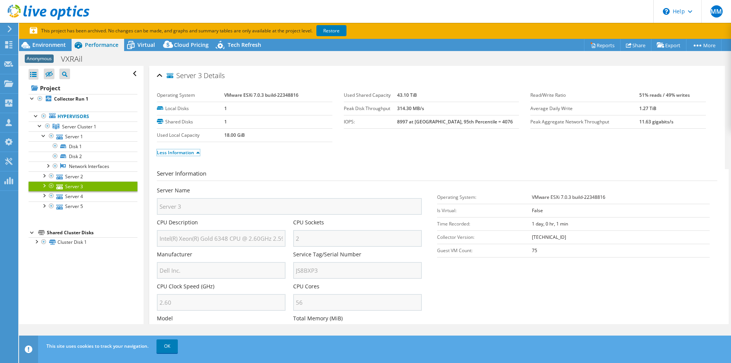
scroll to position [166, 0]
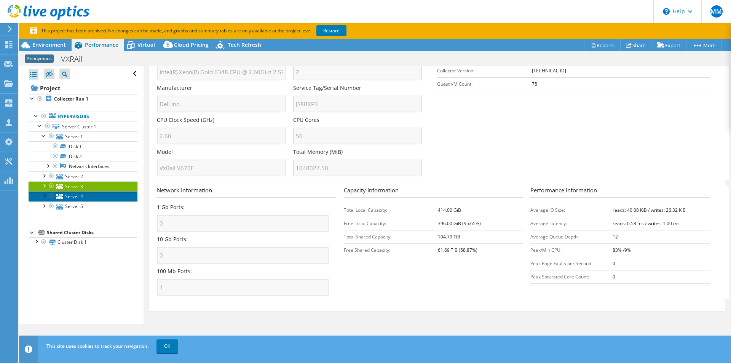
click at [70, 196] on link "Server 4" at bounding box center [83, 196] width 109 height 10
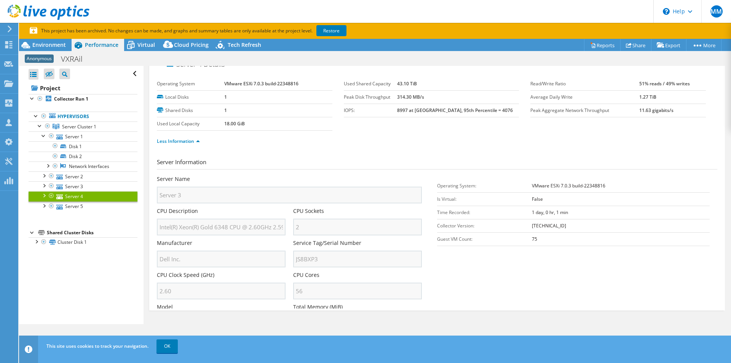
scroll to position [0, 0]
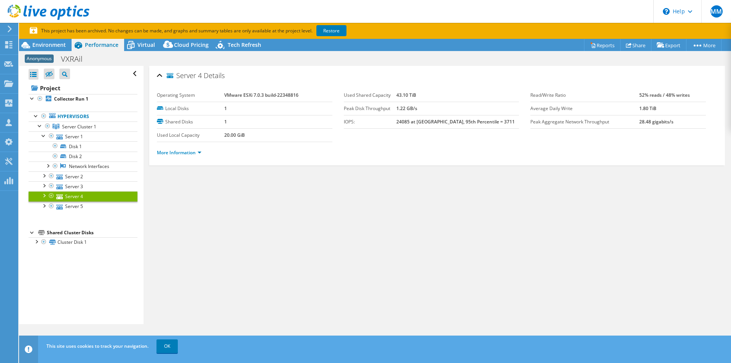
click at [180, 156] on li "More Information" at bounding box center [181, 153] width 49 height 8
click at [182, 146] on div "More Information" at bounding box center [437, 152] width 561 height 21
click at [182, 153] on link "More Information" at bounding box center [179, 152] width 45 height 6
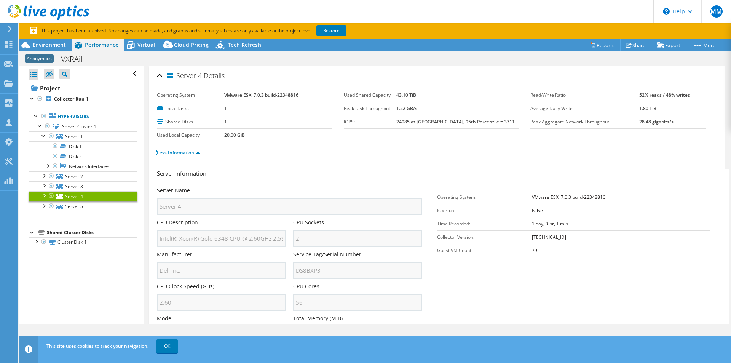
scroll to position [166, 0]
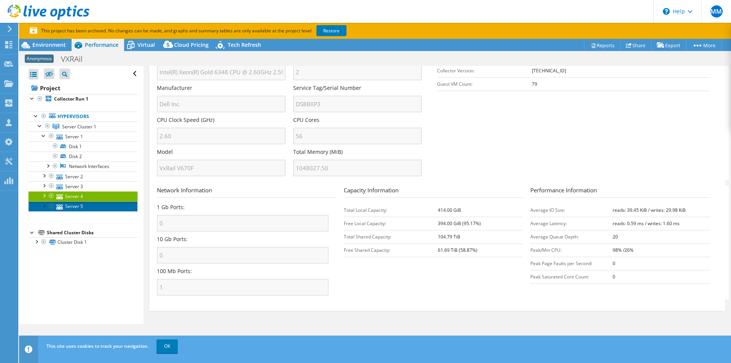
click at [71, 206] on link "Server 5" at bounding box center [83, 206] width 109 height 10
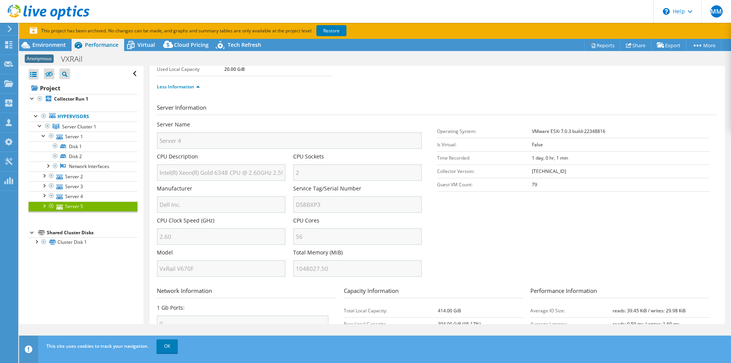
scroll to position [0, 0]
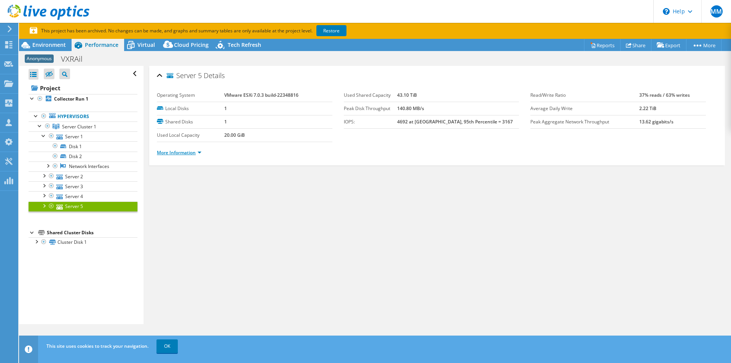
click at [173, 153] on link "More Information" at bounding box center [179, 152] width 45 height 6
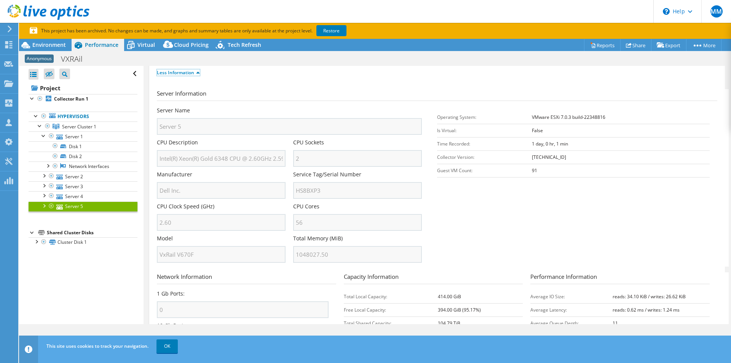
scroll to position [89, 0]
